Goal: Task Accomplishment & Management: Manage account settings

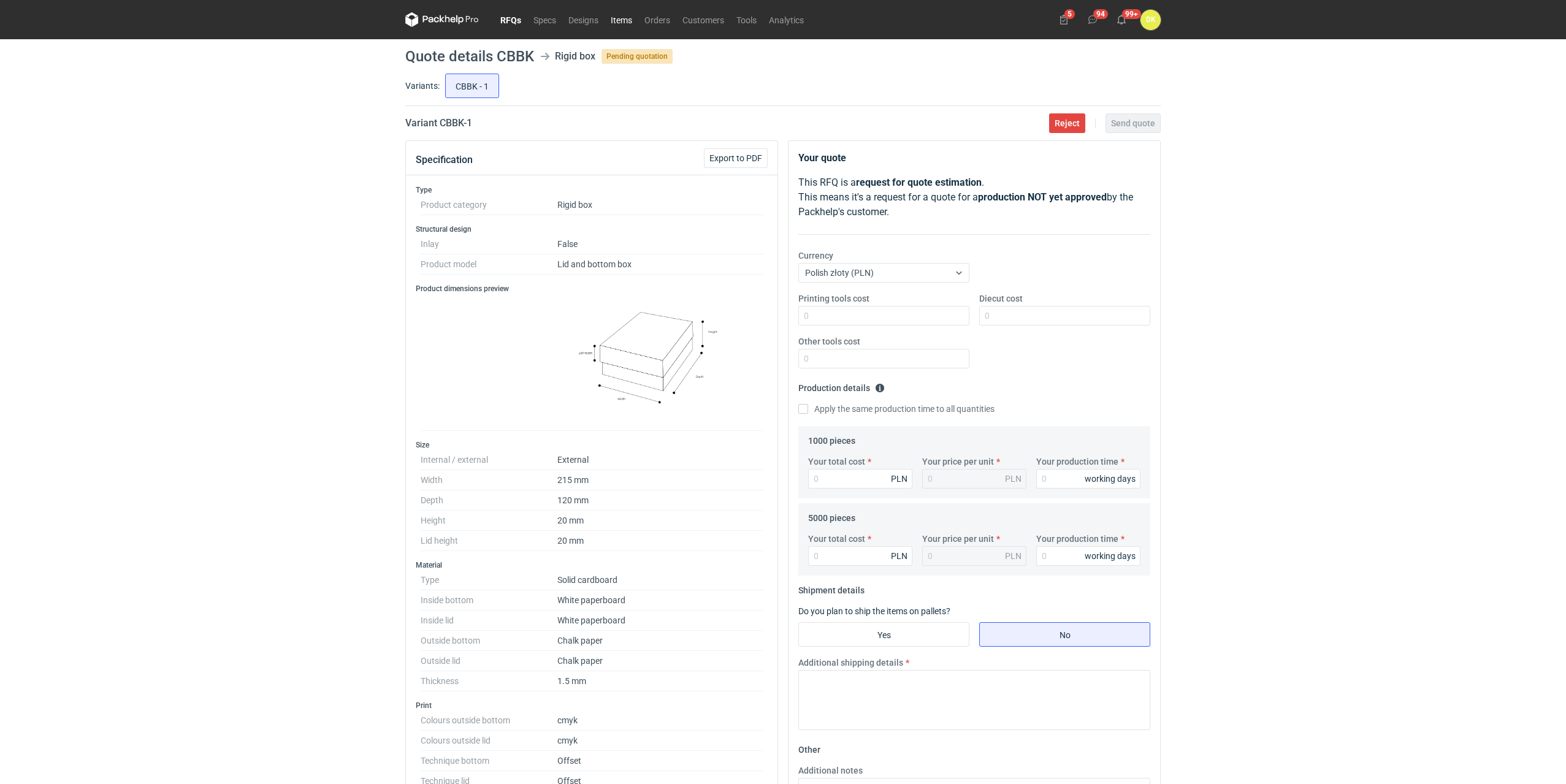
click at [633, 21] on link "Items" at bounding box center [622, 20] width 34 height 15
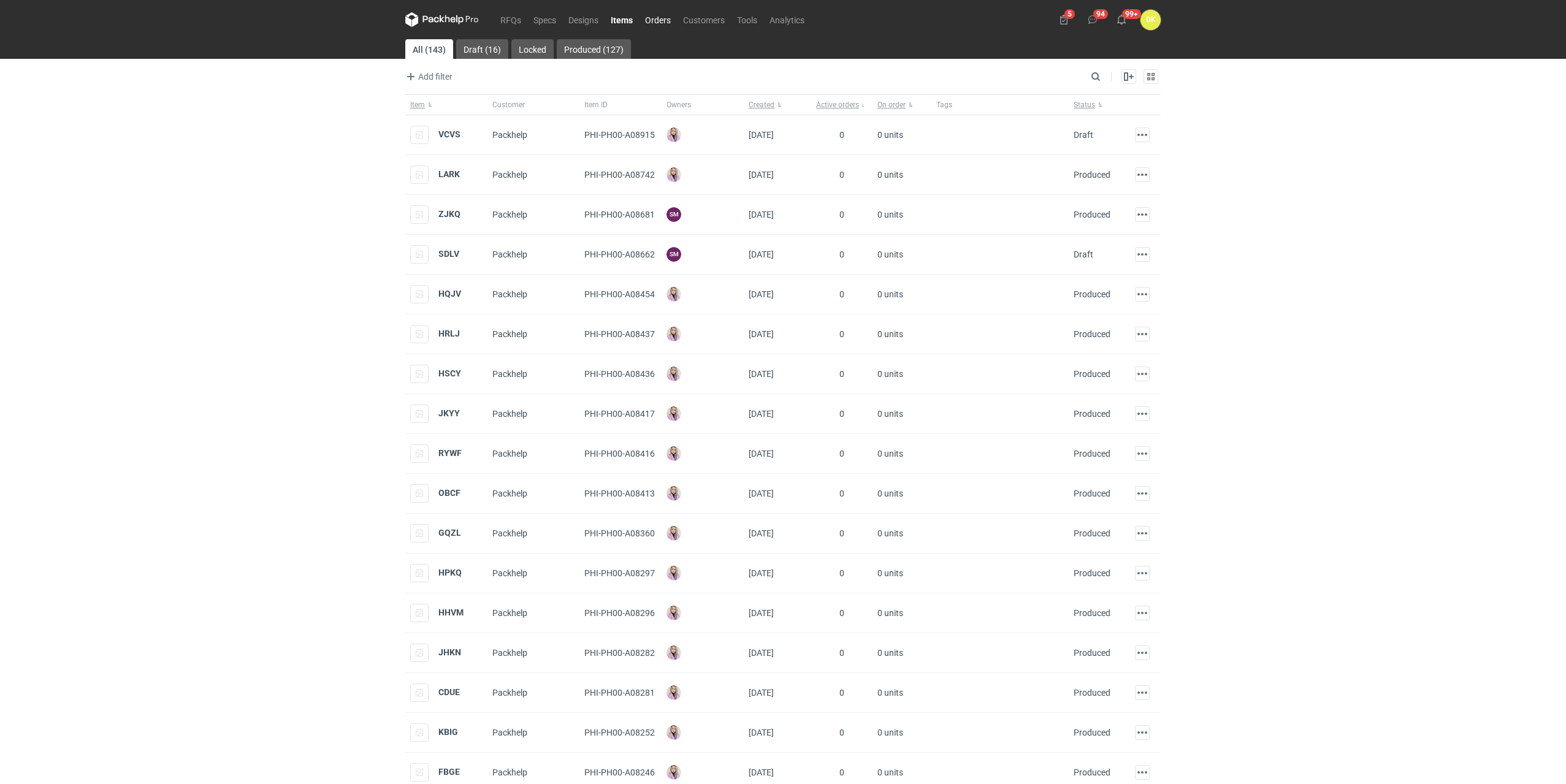
click at [655, 20] on link "Orders" at bounding box center [658, 20] width 38 height 15
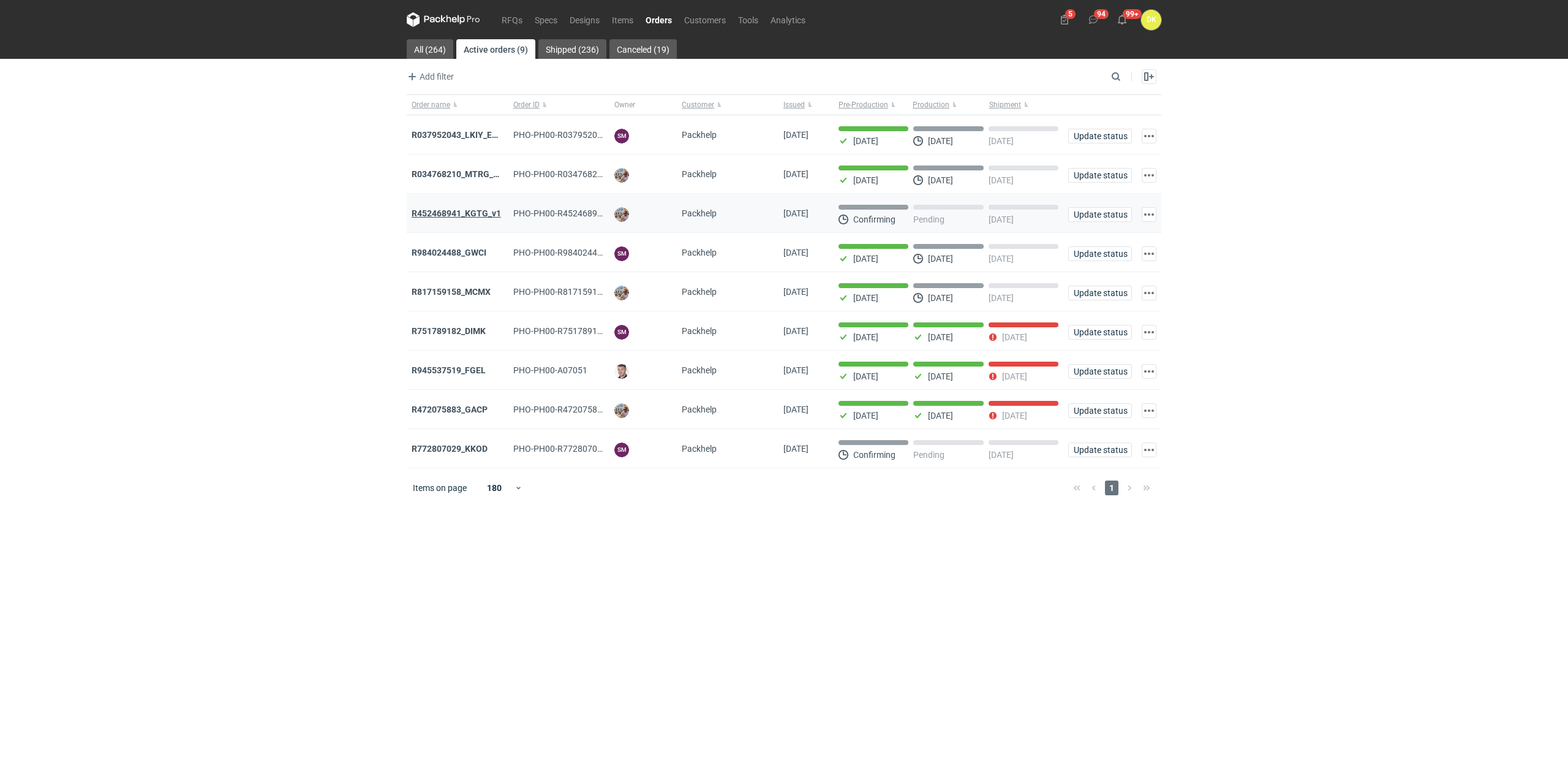
click at [458, 214] on strong "R452468941_KGTG_v1" at bounding box center [456, 213] width 89 height 10
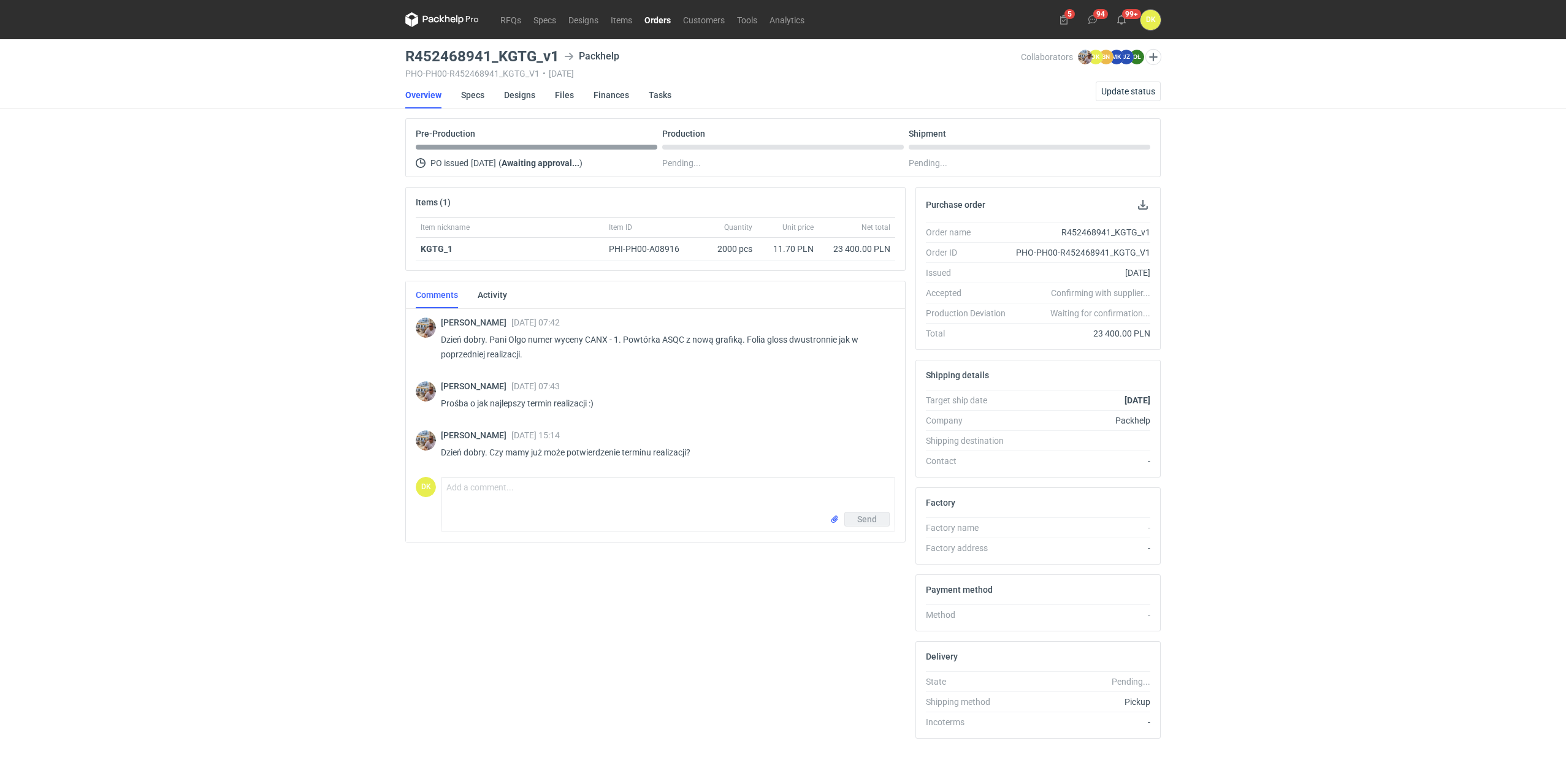
click at [450, 162] on div "PO issued [DATE] ( Awaiting approval... )" at bounding box center [537, 163] width 242 height 15
click at [1134, 91] on span "Update status" at bounding box center [1128, 91] width 54 height 9
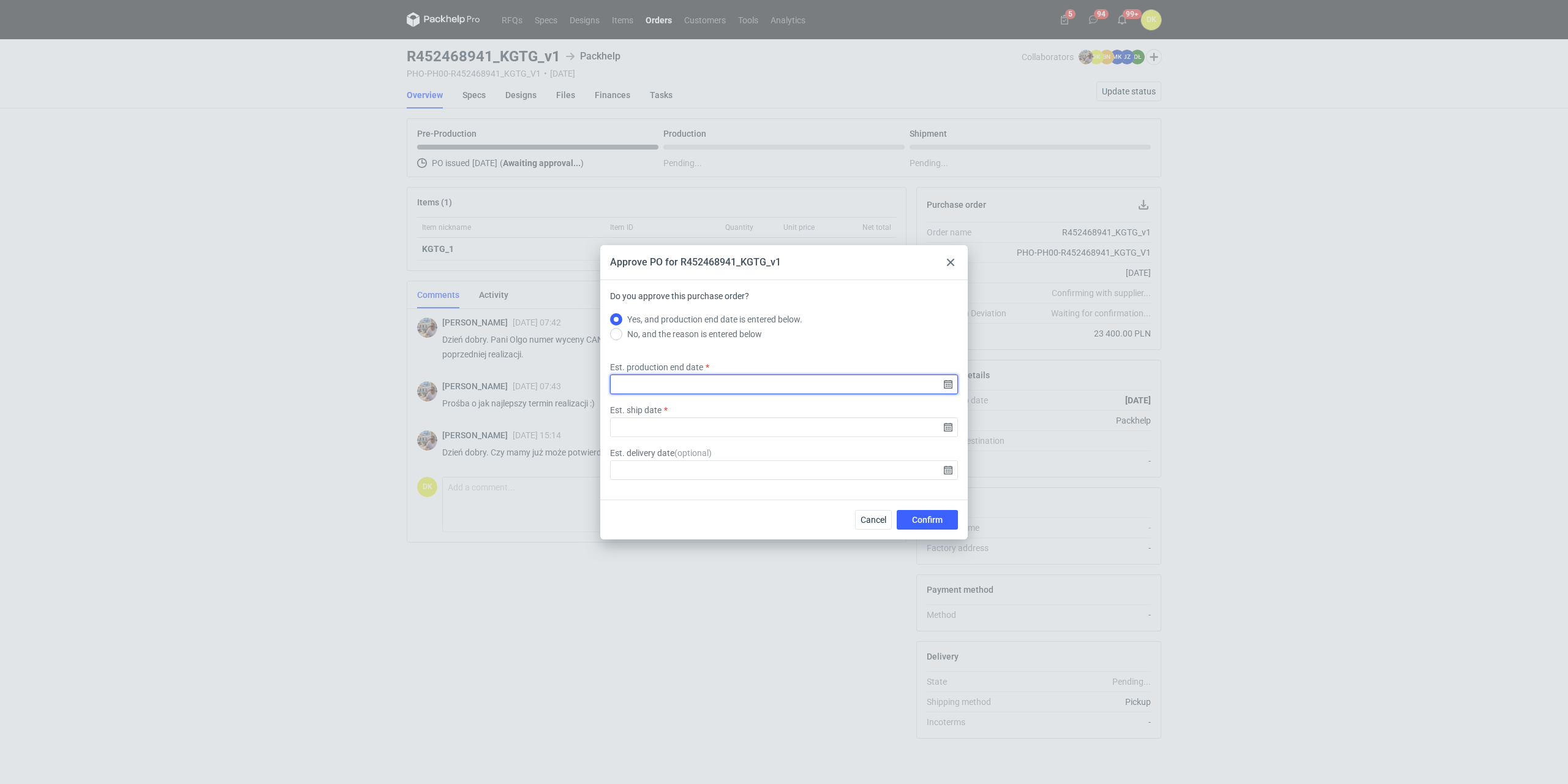
click at [764, 375] on input "Est. production end date" at bounding box center [784, 384] width 348 height 20
click at [853, 300] on div "[DATE] Su Mo Tu We Th Fr Sa 27 28 29 30 31 1 2 3 4 5 6 7 8 9 10 11 12 13 14 15 …" at bounding box center [784, 385] width 157 height 191
click at [845, 307] on icon "Go forward 1 month" at bounding box center [847, 304] width 10 height 10
click at [762, 385] on span "16" at bounding box center [764, 388] width 10 height 13
type input "[DATE]"
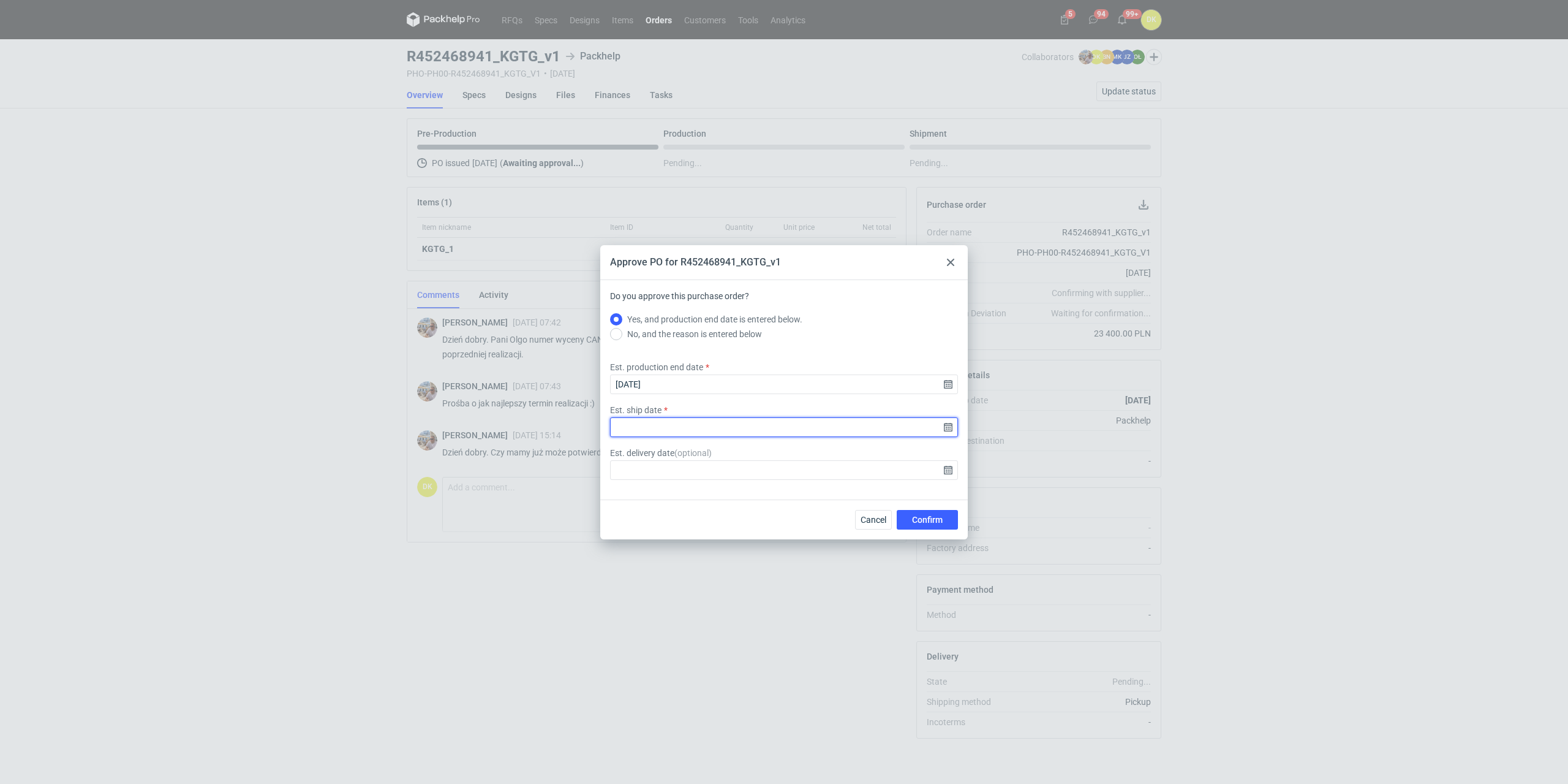
click at [943, 432] on input "Est. ship date" at bounding box center [784, 427] width 348 height 20
click at [849, 307] on use "Go forward 1 month" at bounding box center [848, 305] width 9 height 7
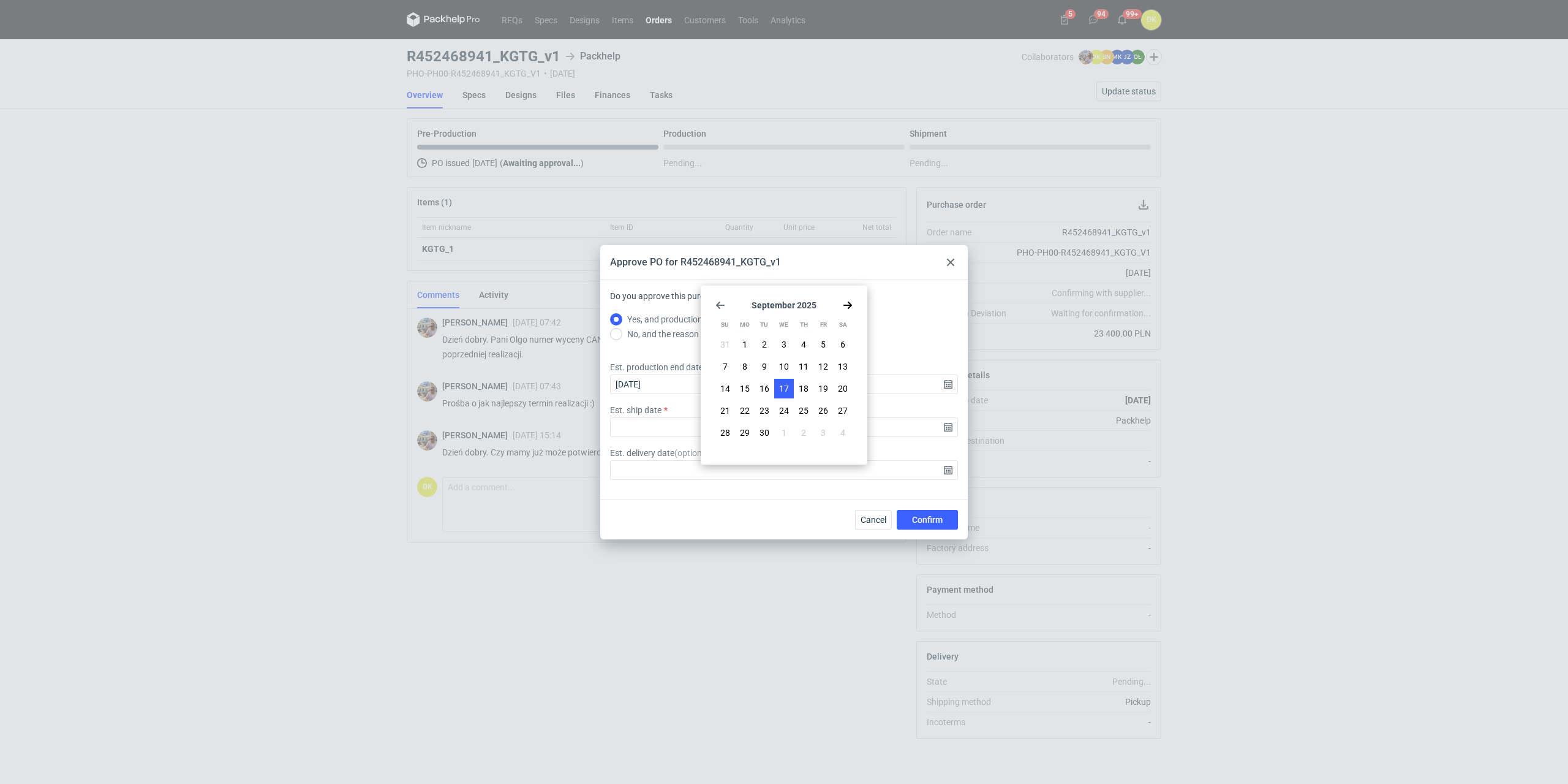
click at [787, 387] on span "17" at bounding box center [784, 388] width 10 height 13
type input "[DATE]"
click at [920, 519] on span "Confirm" at bounding box center [927, 519] width 31 height 9
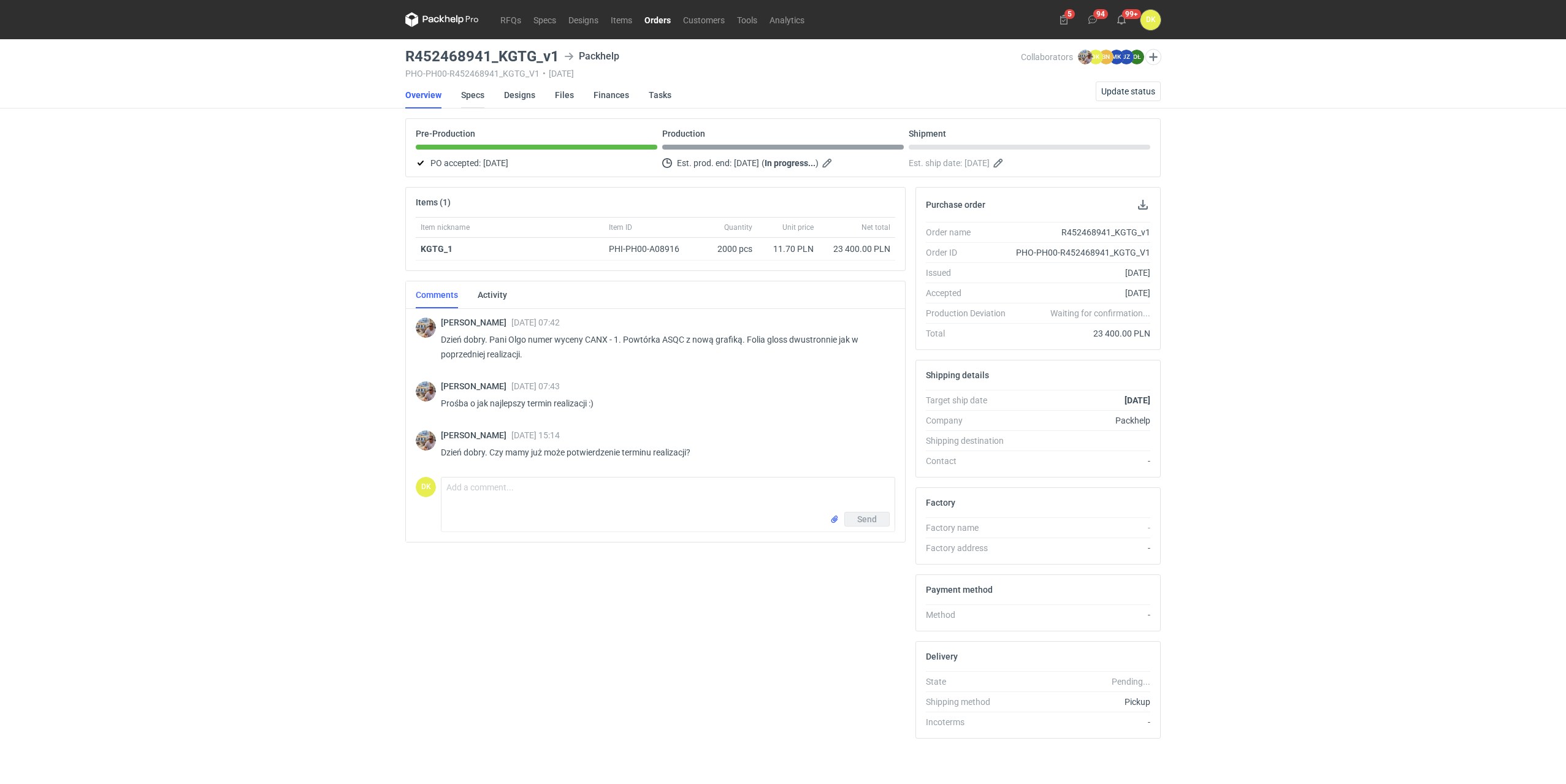
click at [476, 99] on link "Specs" at bounding box center [473, 95] width 24 height 27
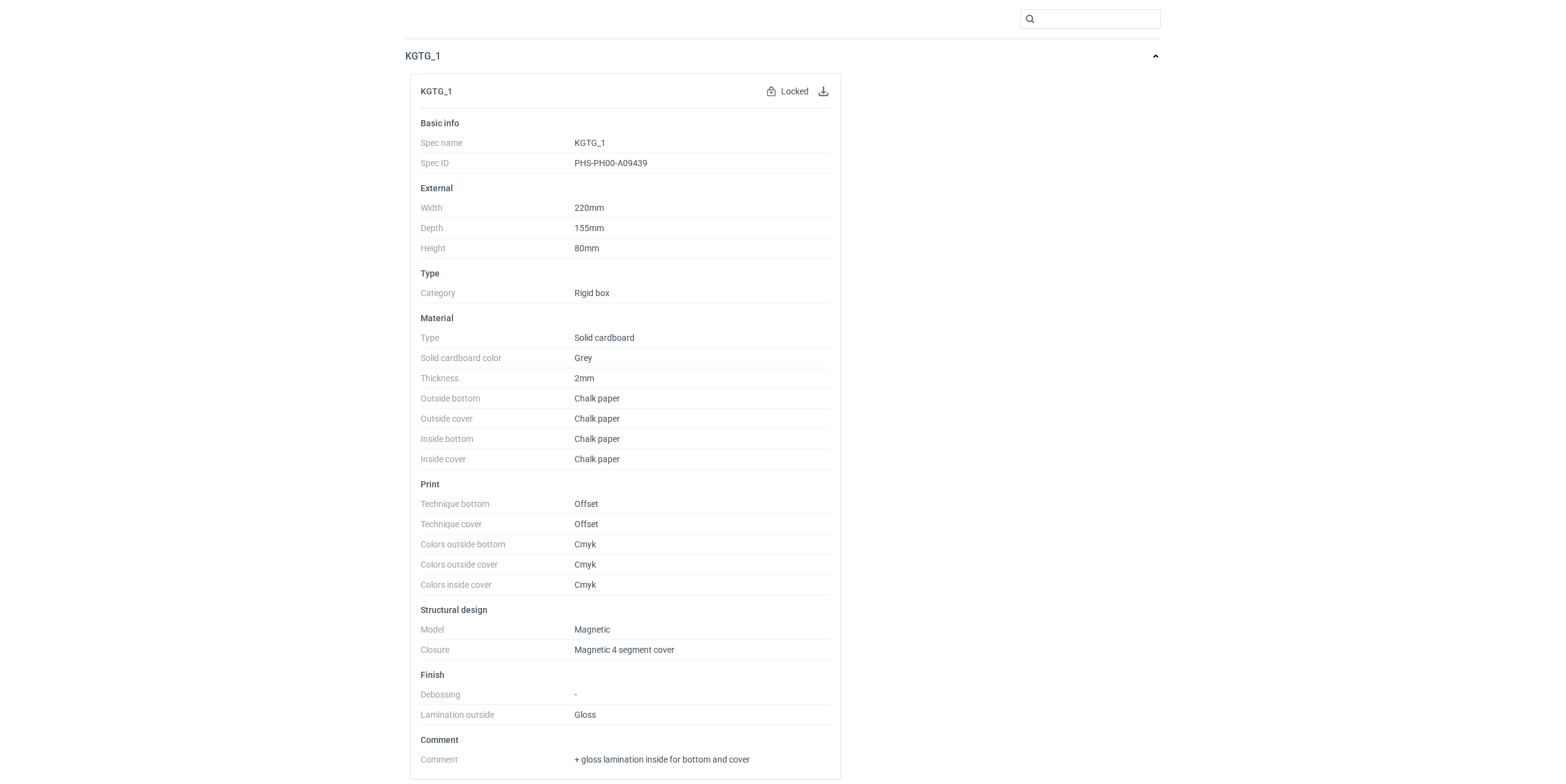
scroll to position [115, 0]
